Goal: Transaction & Acquisition: Obtain resource

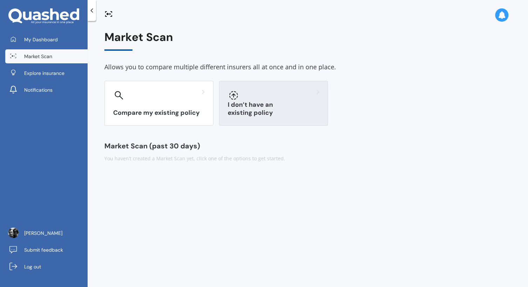
click at [295, 117] on h3 "I don’t have an existing policy" at bounding box center [273, 109] width 91 height 16
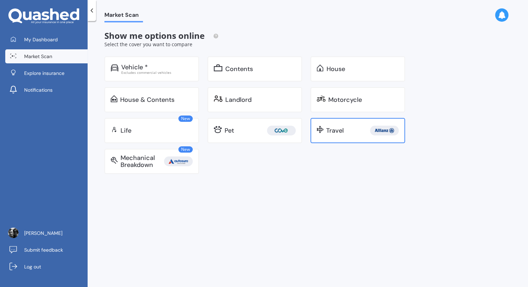
click at [356, 130] on div "Travel" at bounding box center [362, 131] width 73 height 10
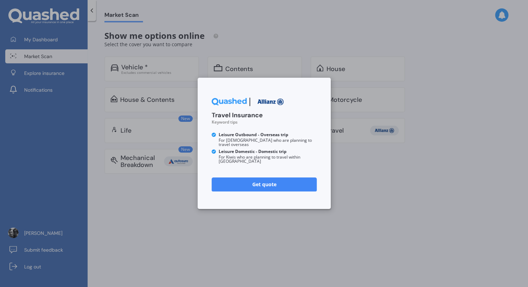
click at [214, 151] on polyline at bounding box center [214, 151] width 2 height 1
click at [268, 182] on link "Get quote" at bounding box center [264, 185] width 105 height 14
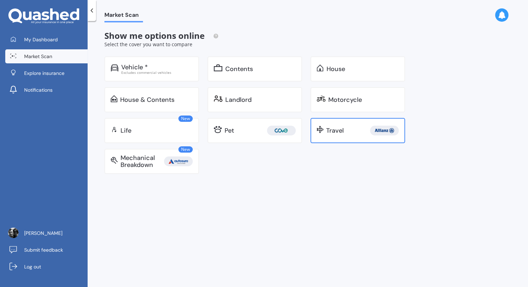
click at [382, 129] on img at bounding box center [384, 131] width 26 height 10
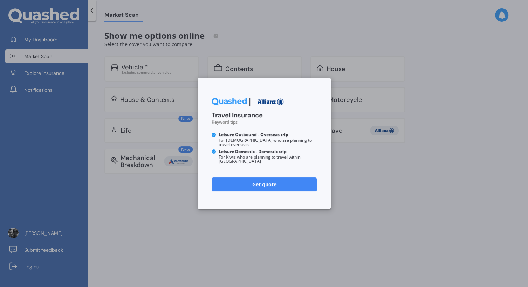
click at [387, 169] on div "Travel Insurance Keyword tips Leisure Outbound - Overseas trip For Kiwis who ar…" at bounding box center [264, 143] width 528 height 287
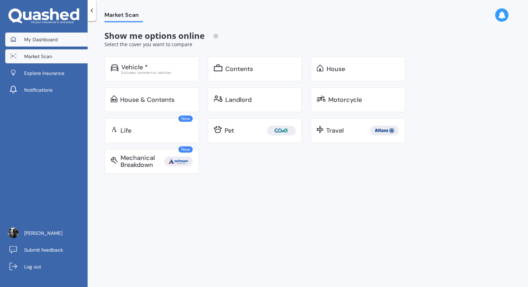
click at [36, 39] on span "My Dashboard" at bounding box center [41, 39] width 34 height 7
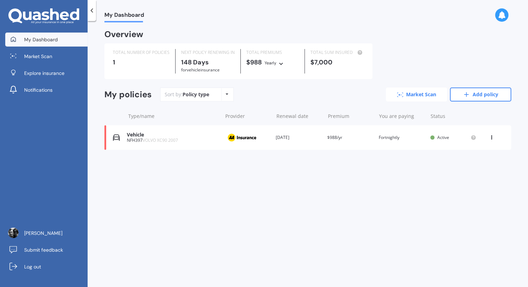
click at [413, 94] on link "Market Scan" at bounding box center [416, 95] width 61 height 14
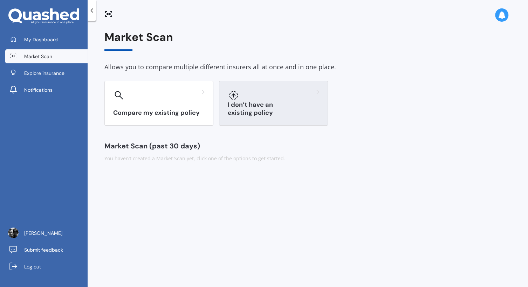
click at [281, 104] on div "I don’t have an existing policy" at bounding box center [273, 103] width 109 height 45
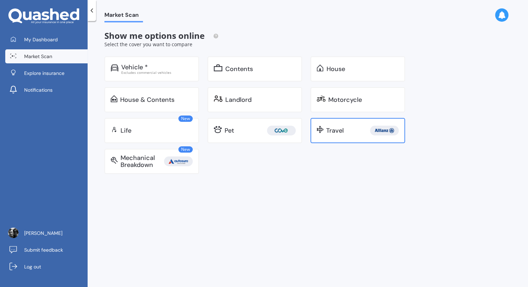
click at [342, 136] on div "Travel" at bounding box center [358, 130] width 95 height 25
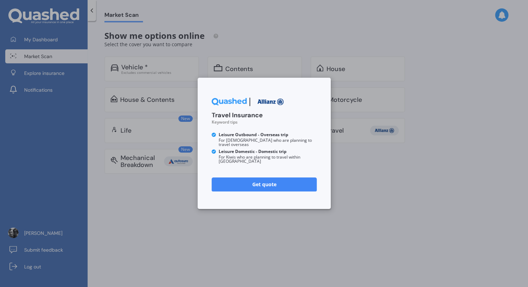
click at [228, 213] on div "Travel Insurance Keyword tips Leisure Outbound - Overseas trip For Kiwis who ar…" at bounding box center [264, 143] width 528 height 287
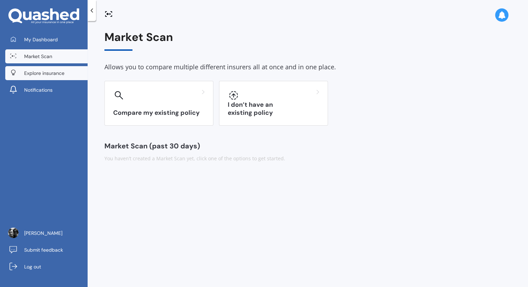
click at [37, 73] on span "Explore insurance" at bounding box center [44, 73] width 40 height 7
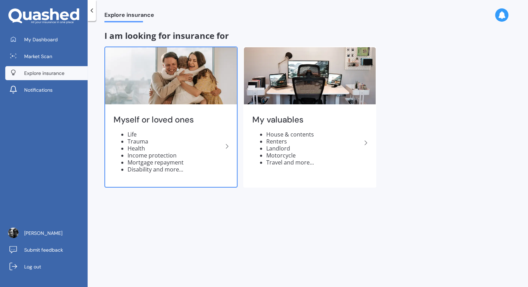
click at [187, 93] on img at bounding box center [171, 75] width 132 height 57
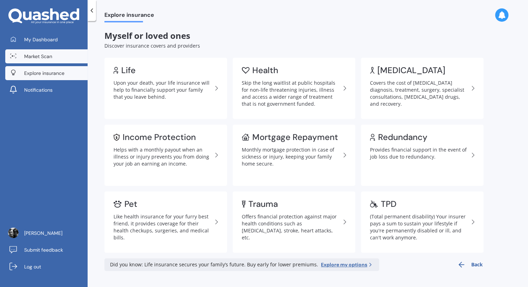
click at [33, 55] on span "Market Scan" at bounding box center [38, 56] width 28 height 7
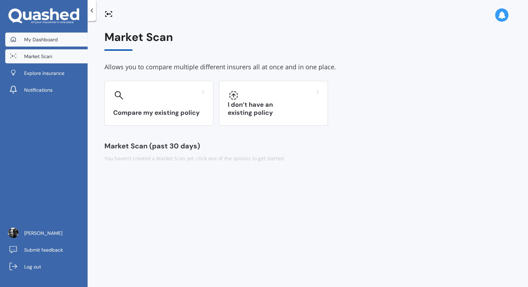
click at [37, 40] on span "My Dashboard" at bounding box center [41, 39] width 34 height 7
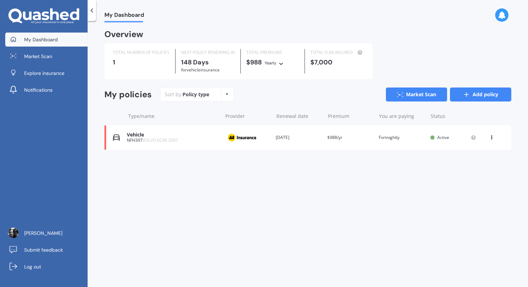
click at [465, 92] on icon at bounding box center [466, 94] width 7 height 7
